Goal: Task Accomplishment & Management: Manage account settings

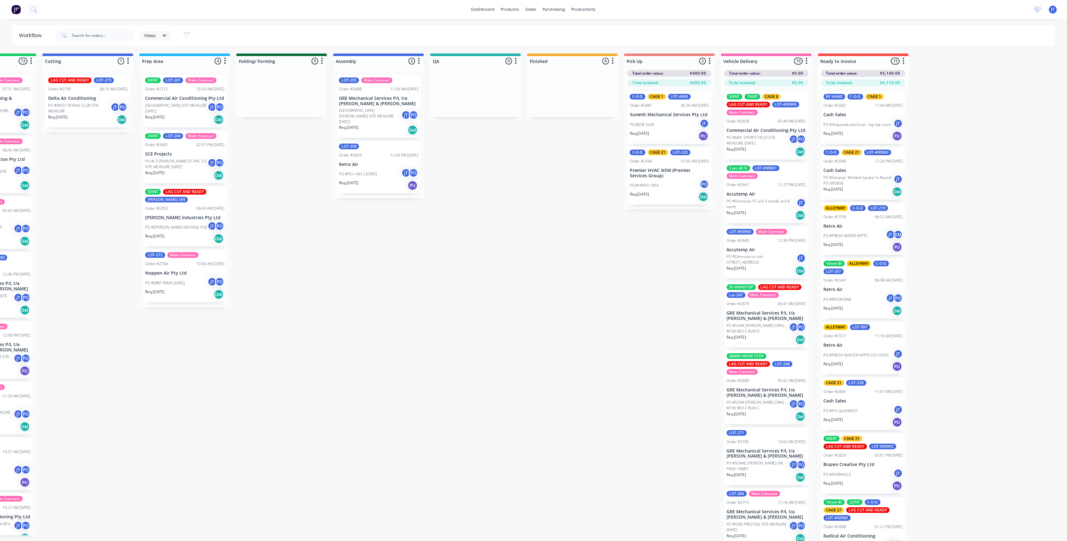
scroll to position [126, 0]
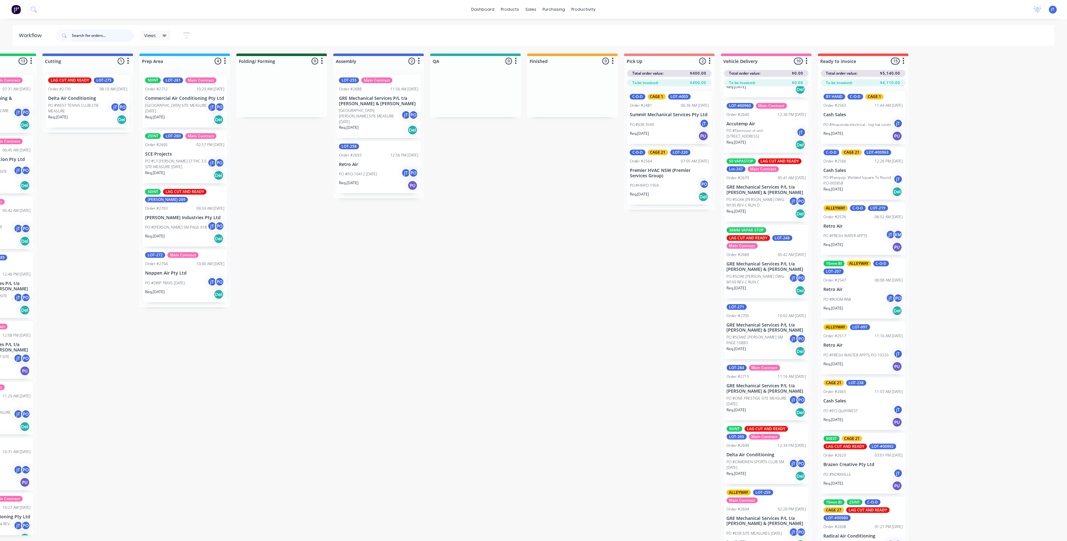
click at [115, 33] on input "text" at bounding box center [103, 35] width 62 height 13
type input "[PERSON_NAME]"
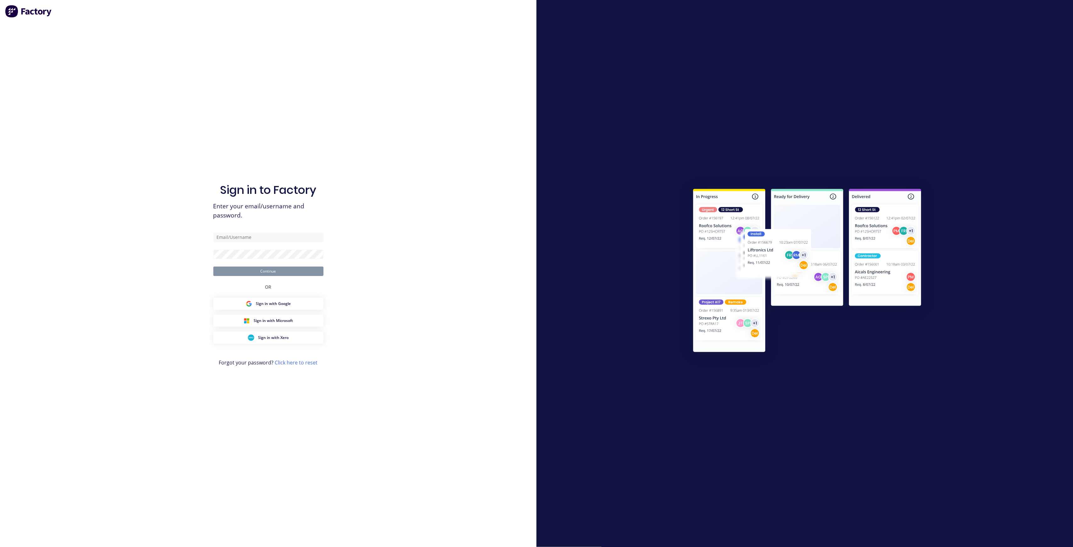
click at [234, 246] on form "Continue" at bounding box center [268, 254] width 110 height 43
click at [234, 242] on form "Continue" at bounding box center [268, 254] width 110 height 43
click at [236, 236] on input "text" at bounding box center [268, 237] width 110 height 9
click at [284, 233] on input "text" at bounding box center [268, 237] width 110 height 9
click at [276, 234] on input "text" at bounding box center [268, 237] width 110 height 9
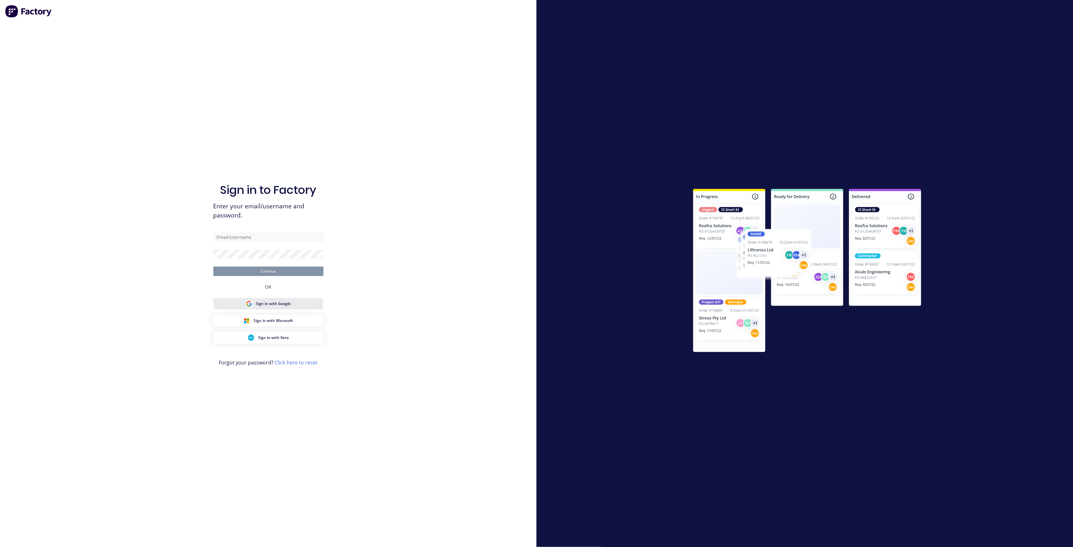
click at [307, 301] on button "Sign in with Google" at bounding box center [268, 304] width 110 height 12
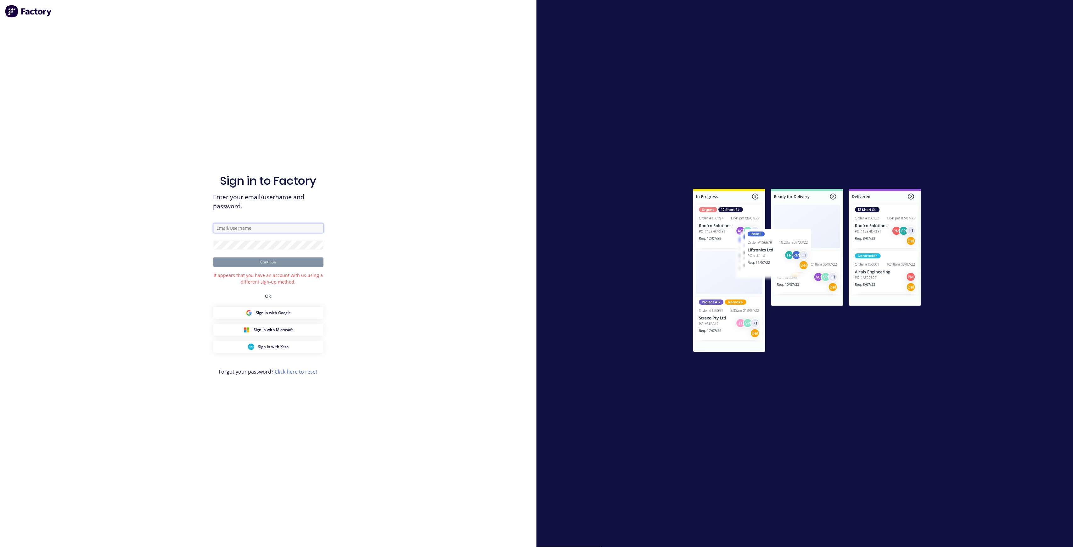
click at [266, 224] on input "text" at bounding box center [268, 227] width 110 height 9
click at [268, 223] on input "text" at bounding box center [268, 227] width 110 height 9
click at [266, 230] on input "text" at bounding box center [268, 227] width 110 height 9
drag, startPoint x: 266, startPoint y: 230, endPoint x: 329, endPoint y: 222, distance: 63.2
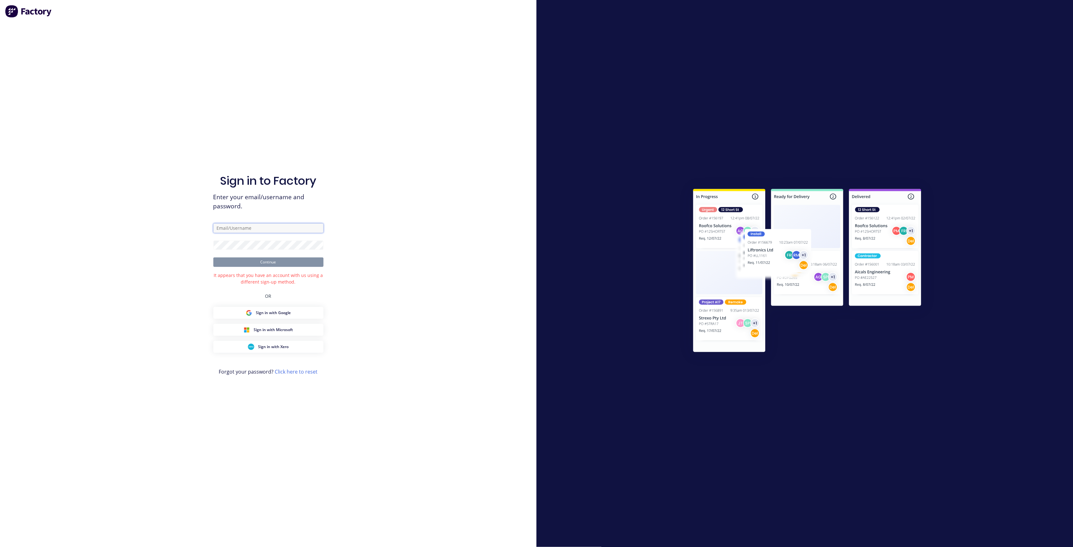
click at [0, 547] on com-1password-button at bounding box center [0, 547] width 0 height 0
click at [155, 390] on div "Sign in to Factory Enter your email/username and password. Continue It appears …" at bounding box center [268, 273] width 537 height 547
click at [769, 264] on img at bounding box center [807, 271] width 256 height 191
